Goal: Task Accomplishment & Management: Manage account settings

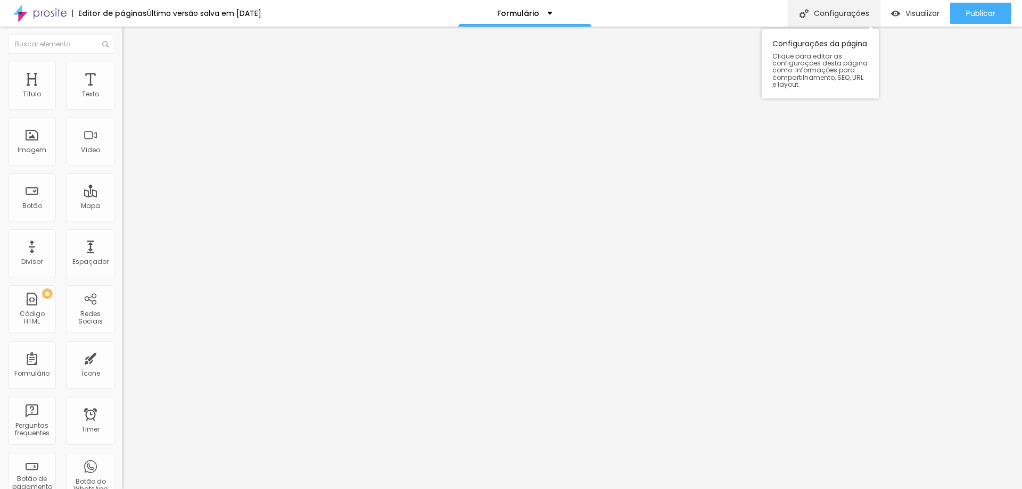
click at [840, 19] on div "Configurações" at bounding box center [835, 13] width 92 height 27
type input "F"
type input "Especial Sonho de [DATE]"
drag, startPoint x: 487, startPoint y: 174, endPoint x: 417, endPoint y: 174, distance: 69.8
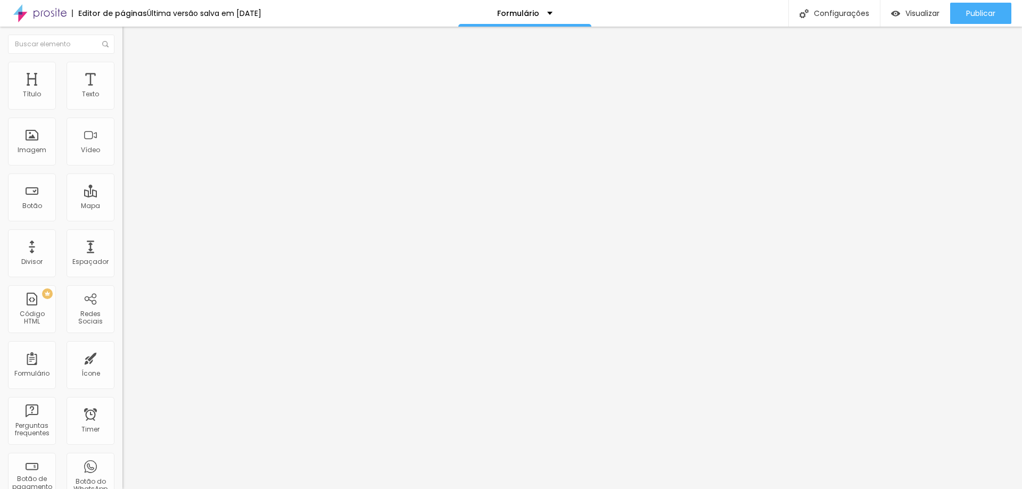
type input "/sonhodenatal"
click at [132, 72] on span "Estilo" at bounding box center [140, 68] width 17 height 9
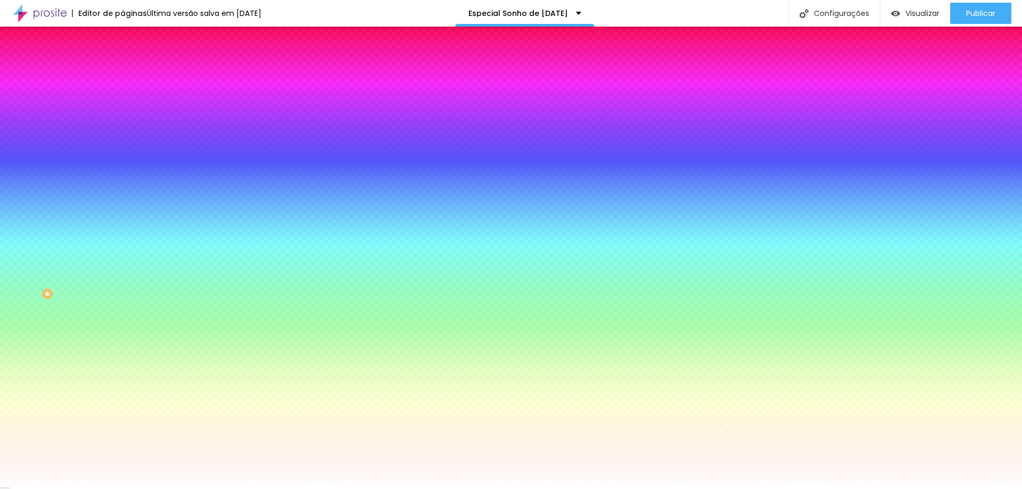
click at [132, 75] on span "Avançado" at bounding box center [149, 79] width 35 height 9
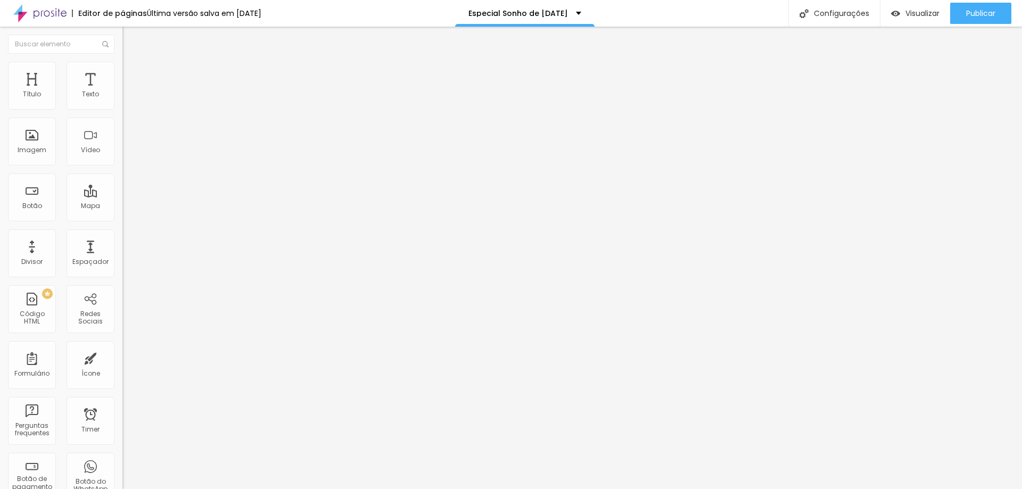
click at [122, 61] on img at bounding box center [127, 56] width 10 height 10
click at [122, 72] on img at bounding box center [127, 77] width 10 height 10
click at [122, 62] on li "Conteúdo" at bounding box center [183, 56] width 122 height 11
click at [130, 37] on img "button" at bounding box center [134, 39] width 9 height 9
click at [130, 38] on img "button" at bounding box center [134, 39] width 9 height 9
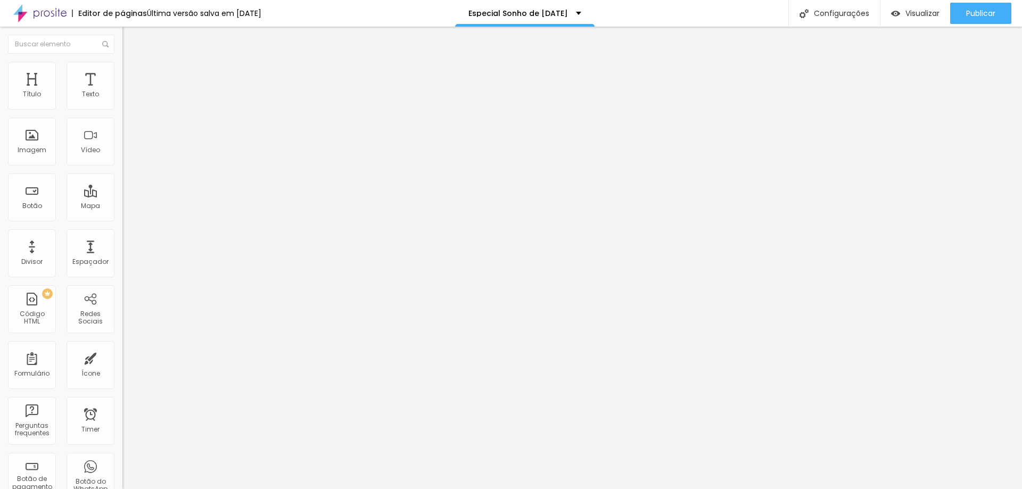
click at [130, 40] on img "button" at bounding box center [134, 39] width 9 height 9
click at [115, 15] on div "Editor de páginas" at bounding box center [109, 13] width 75 height 7
click at [132, 63] on span "Conteúdo" at bounding box center [148, 58] width 33 height 9
click at [132, 73] on span "Estilo" at bounding box center [140, 68] width 17 height 9
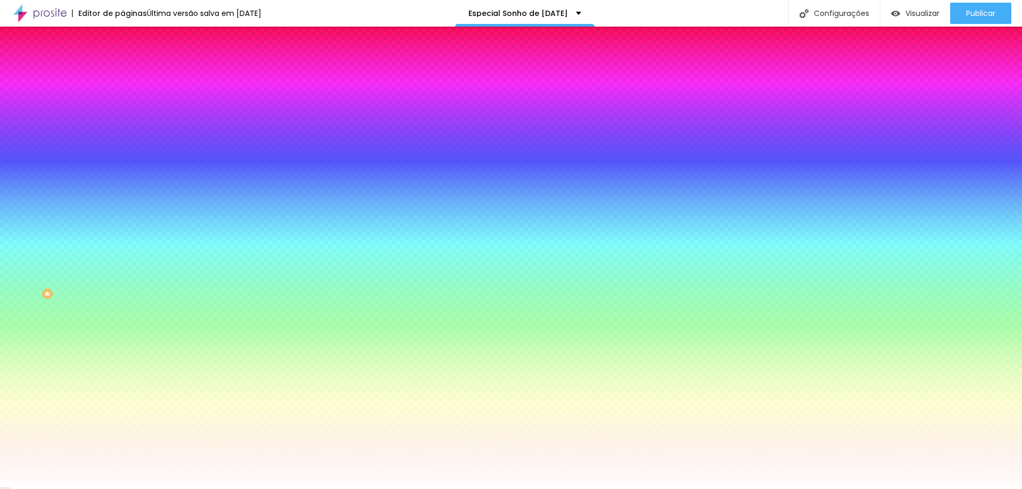
click at [132, 63] on span "Conteúdo" at bounding box center [148, 58] width 33 height 9
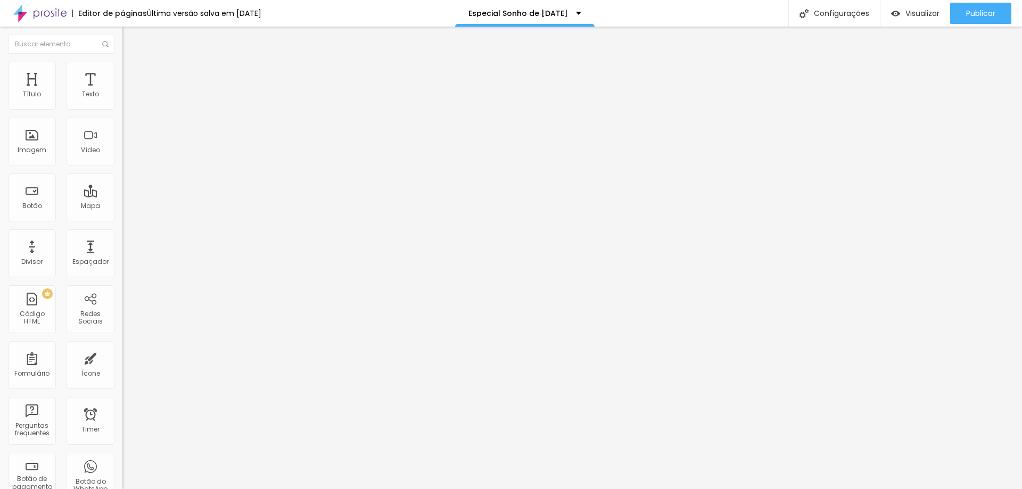
click at [122, 32] on button "Editar Formulário" at bounding box center [183, 39] width 122 height 24
click at [37, 378] on div "Formulário" at bounding box center [31, 373] width 35 height 7
click at [26, 367] on div "Formulário" at bounding box center [32, 365] width 48 height 48
click at [130, 35] on img "button" at bounding box center [134, 39] width 9 height 9
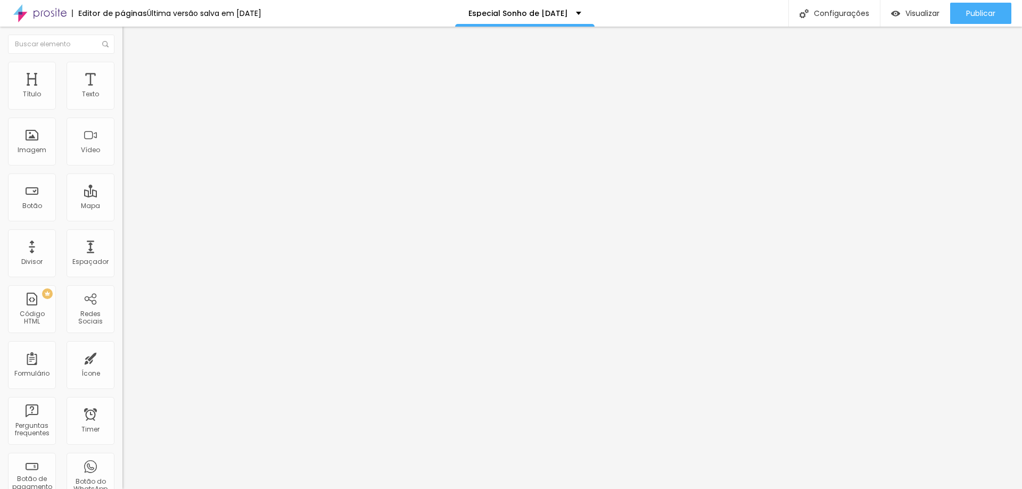
click at [130, 40] on img "button" at bounding box center [134, 39] width 9 height 9
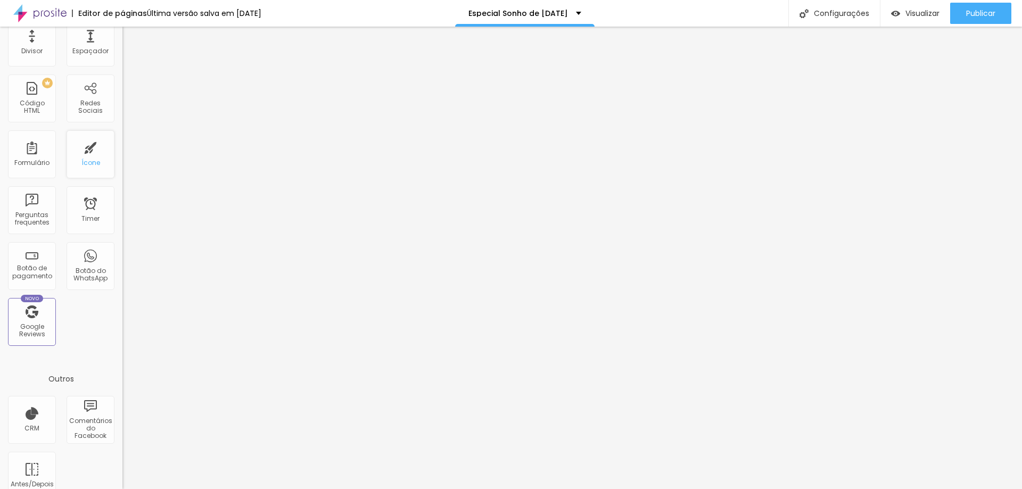
scroll to position [213, 0]
click at [36, 209] on div "Perguntas frequentes" at bounding box center [32, 216] width 42 height 15
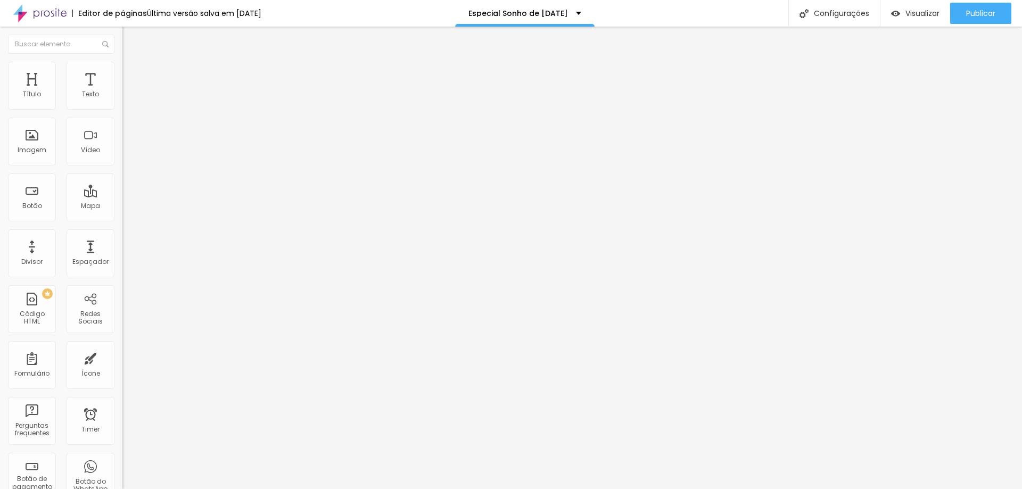
click at [122, 31] on button "Editar Formulário" at bounding box center [183, 39] width 122 height 24
click at [82, 95] on div "Texto" at bounding box center [90, 94] width 17 height 7
click at [122, 92] on span "Trocar imagem" at bounding box center [151, 87] width 58 height 9
click at [132, 71] on span "Estilo" at bounding box center [140, 68] width 17 height 9
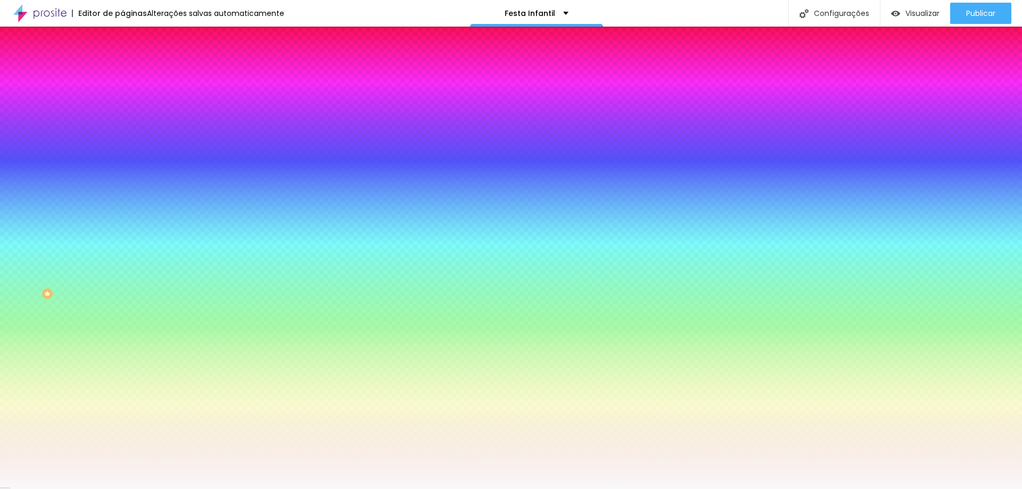
click at [122, 62] on li "Conteúdo" at bounding box center [183, 56] width 122 height 11
